Goal: Navigation & Orientation: Go to known website

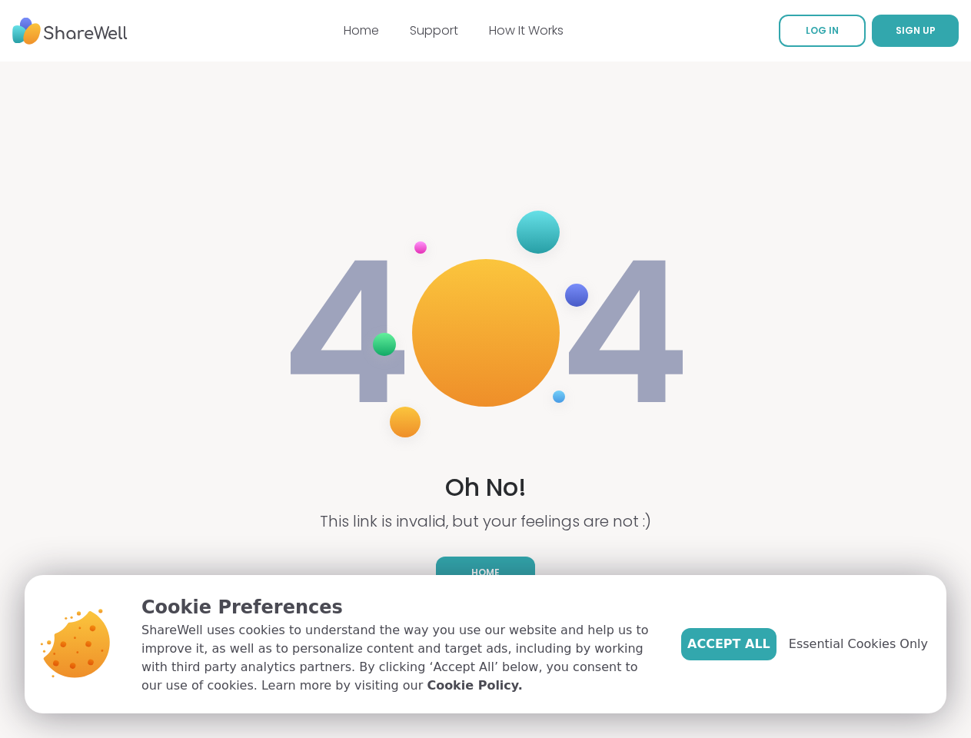
click at [485, 369] on img at bounding box center [486, 332] width 409 height 275
click at [896, 31] on span "SIGN UP" at bounding box center [916, 30] width 40 height 13
click at [868, 645] on span "Essential Cookies Only" at bounding box center [858, 644] width 139 height 18
click at [485, 369] on img at bounding box center [486, 332] width 409 height 275
click at [896, 31] on span "SIGN UP" at bounding box center [916, 30] width 40 height 13
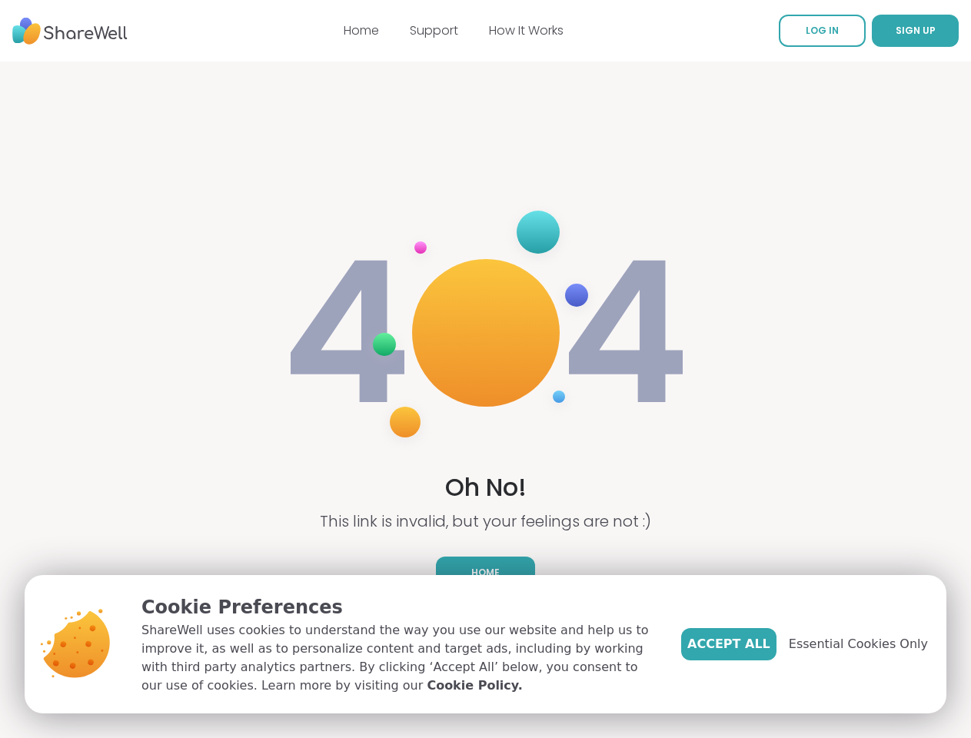
click at [868, 645] on span "Essential Cookies Only" at bounding box center [858, 644] width 139 height 18
click at [485, 369] on img at bounding box center [486, 332] width 409 height 275
click at [896, 31] on span "SIGN UP" at bounding box center [916, 30] width 40 height 13
